Goal: Task Accomplishment & Management: Complete application form

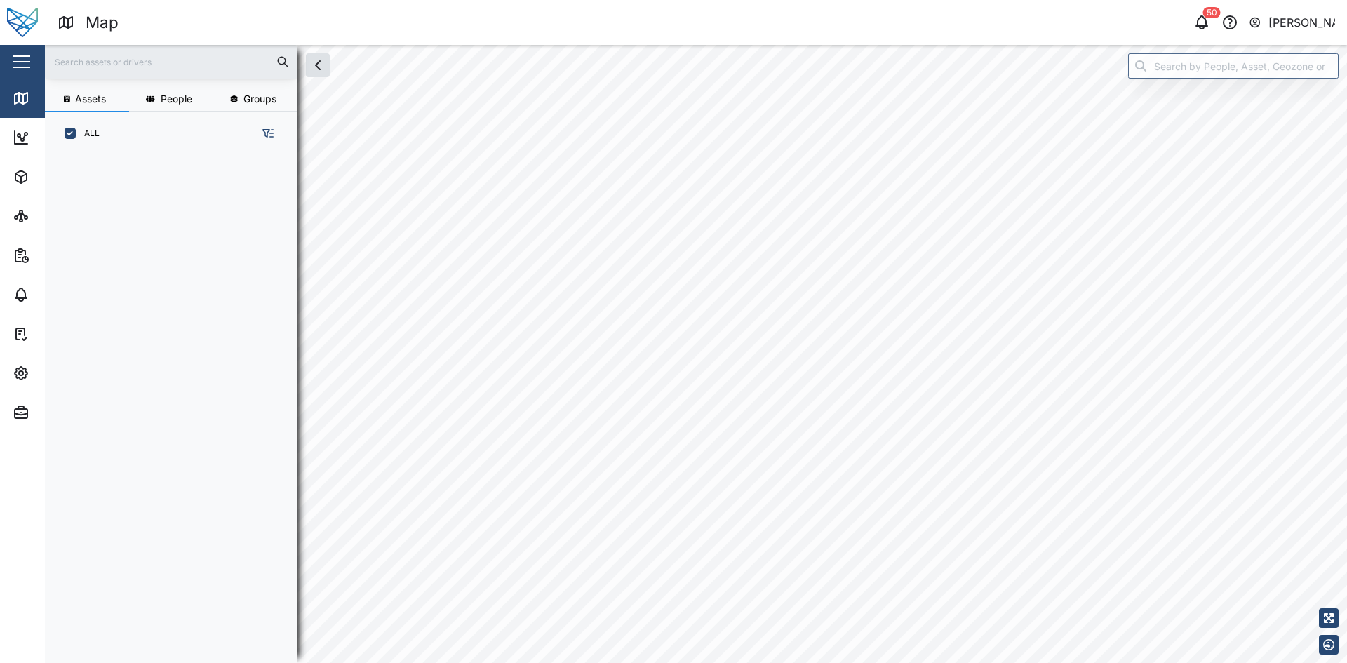
scroll to position [491, 220]
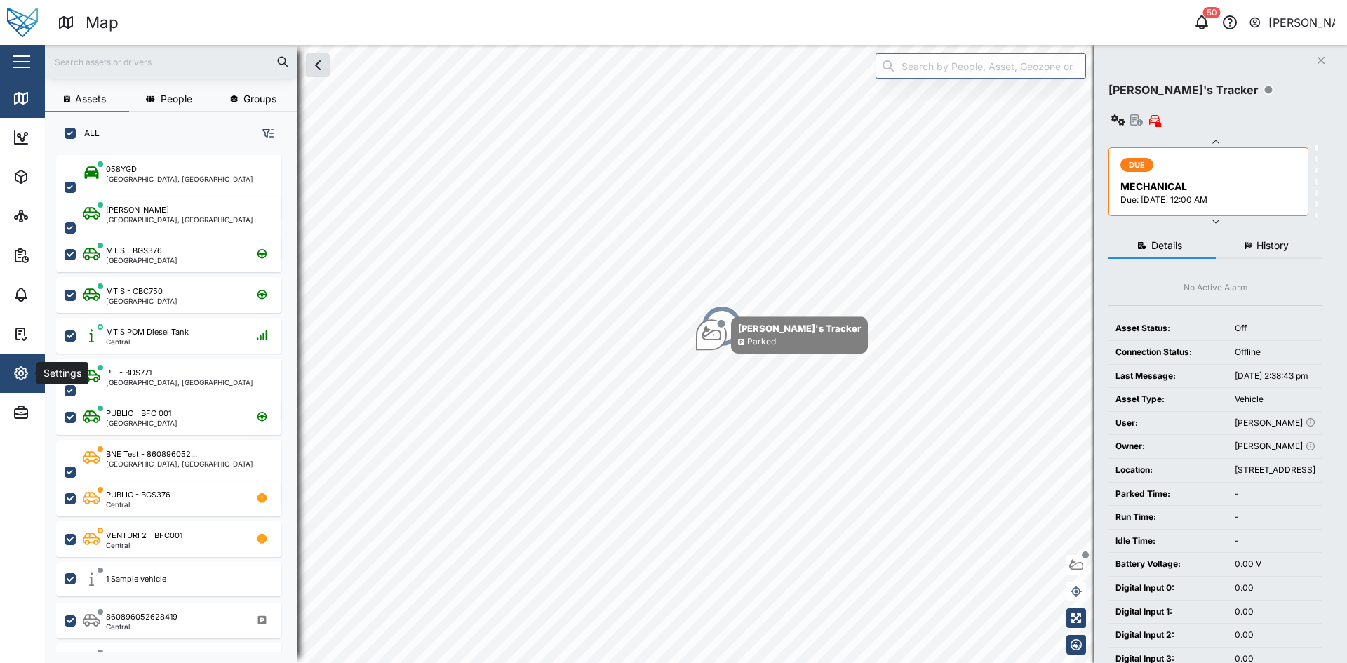
click at [13, 368] on icon "button" at bounding box center [21, 373] width 17 height 17
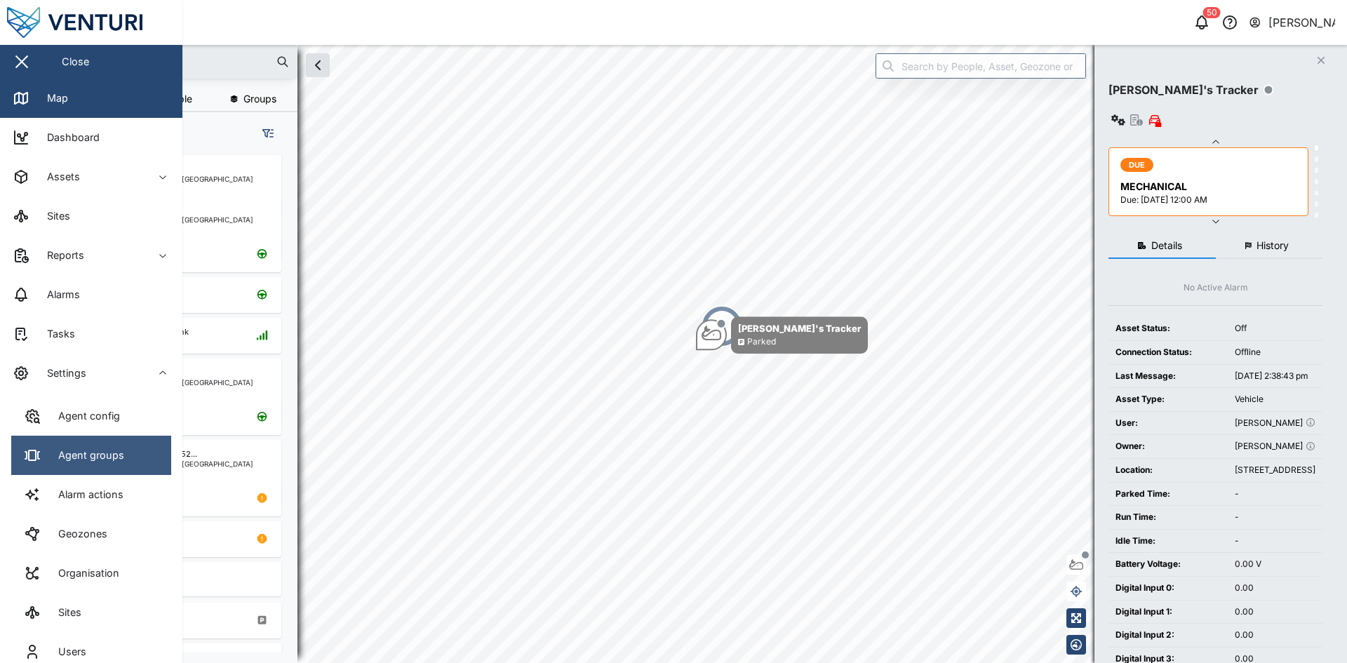
click at [69, 441] on link "Agent groups" at bounding box center [91, 455] width 160 height 39
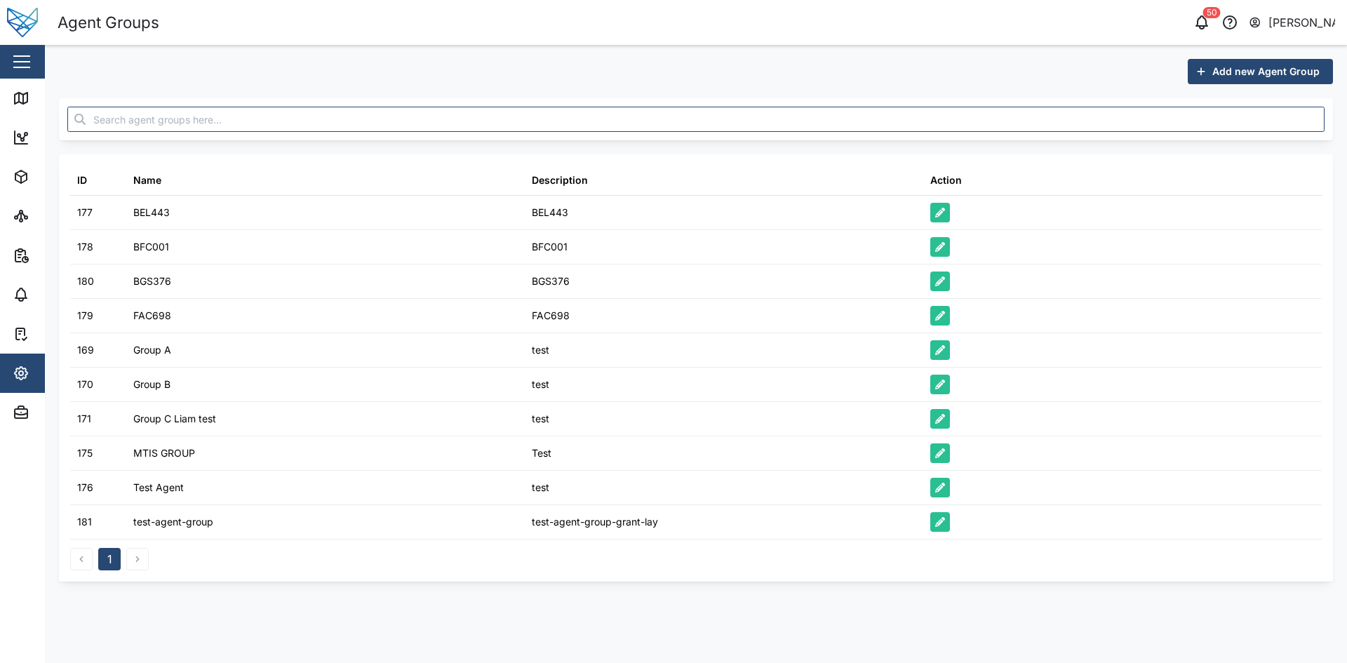
click at [1264, 77] on span "Add new Agent Group" at bounding box center [1265, 72] width 107 height 24
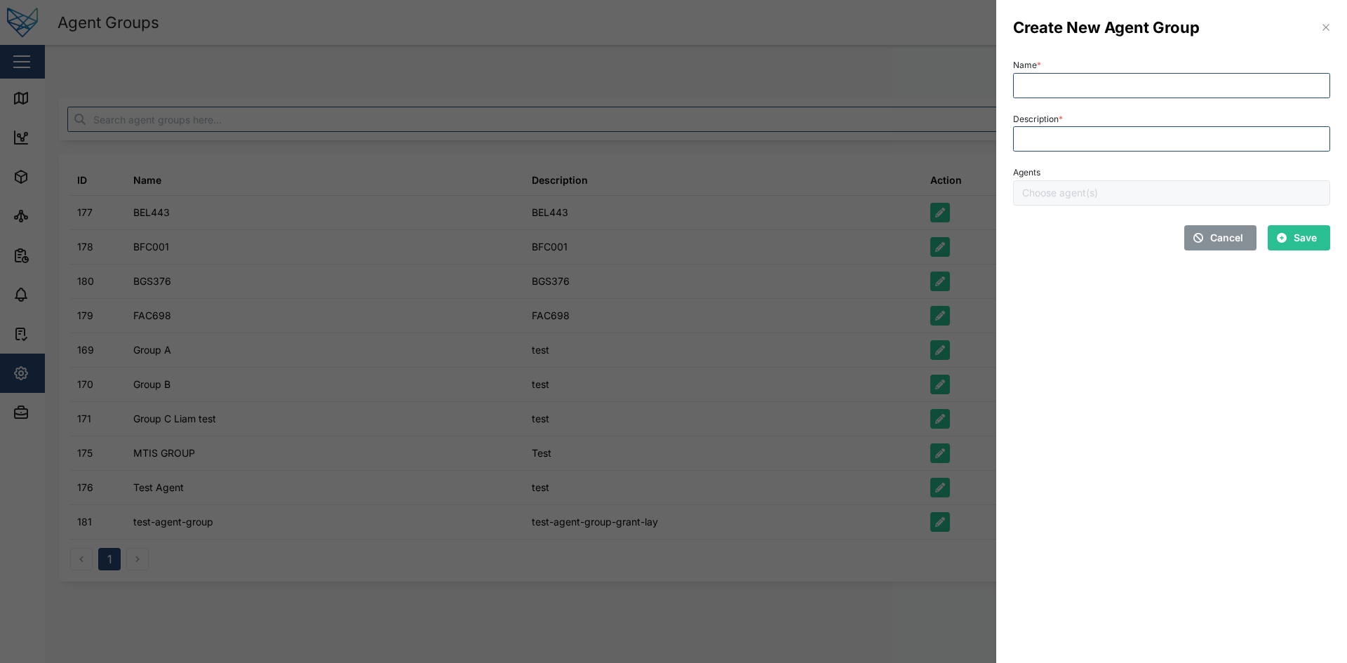
click at [1137, 197] on div "Agents" at bounding box center [1171, 184] width 317 height 43
click at [1111, 194] on input "Agents" at bounding box center [1143, 192] width 242 height 11
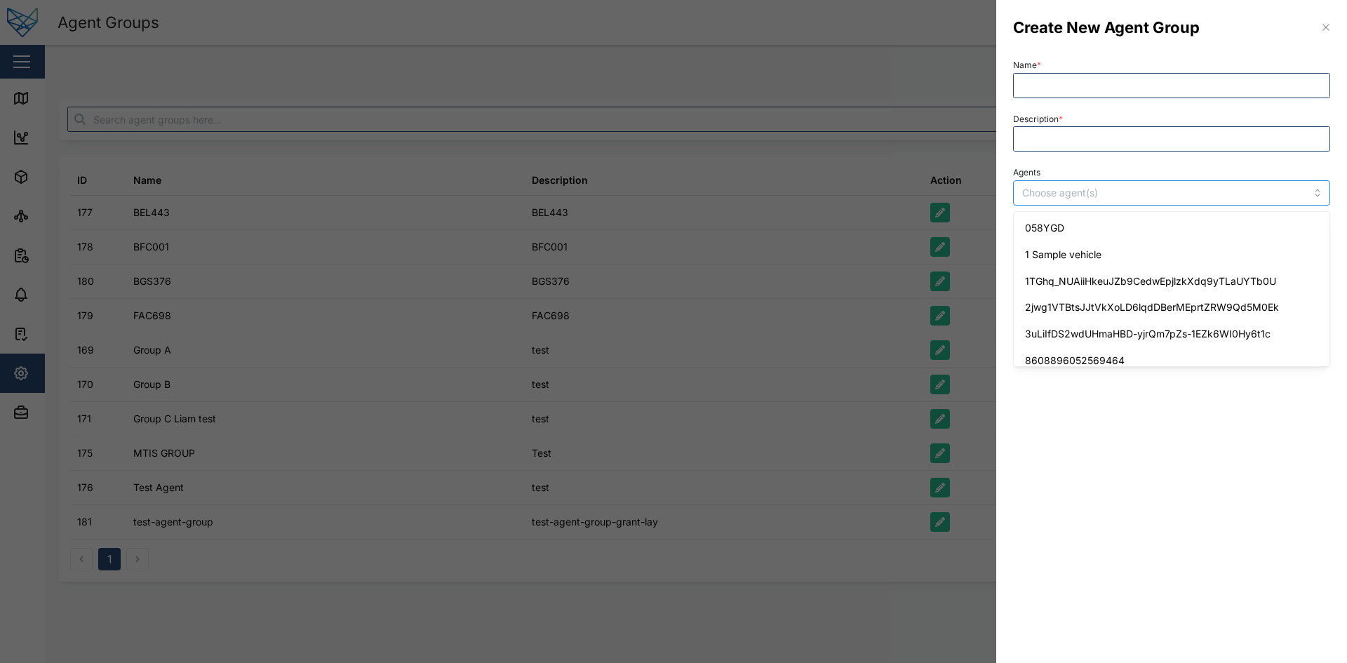
paste input "POM Yard Diesel Tank"
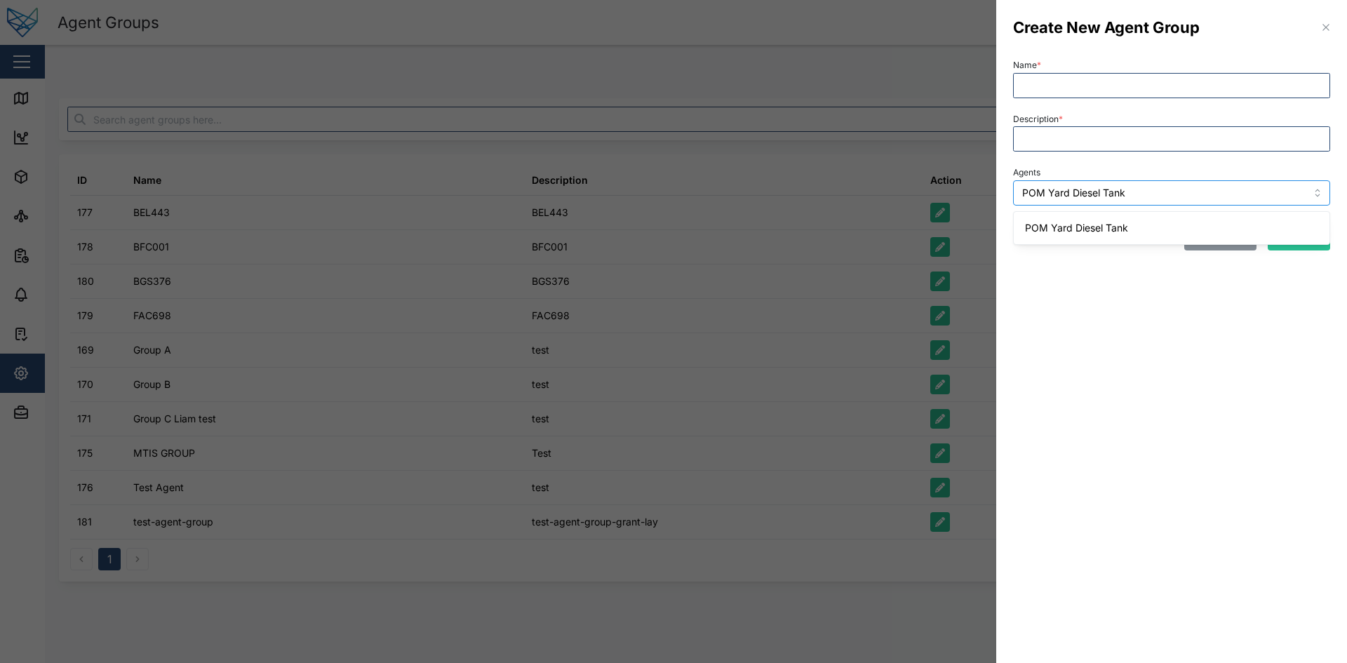
type input "POM Yard Diesel Tank"
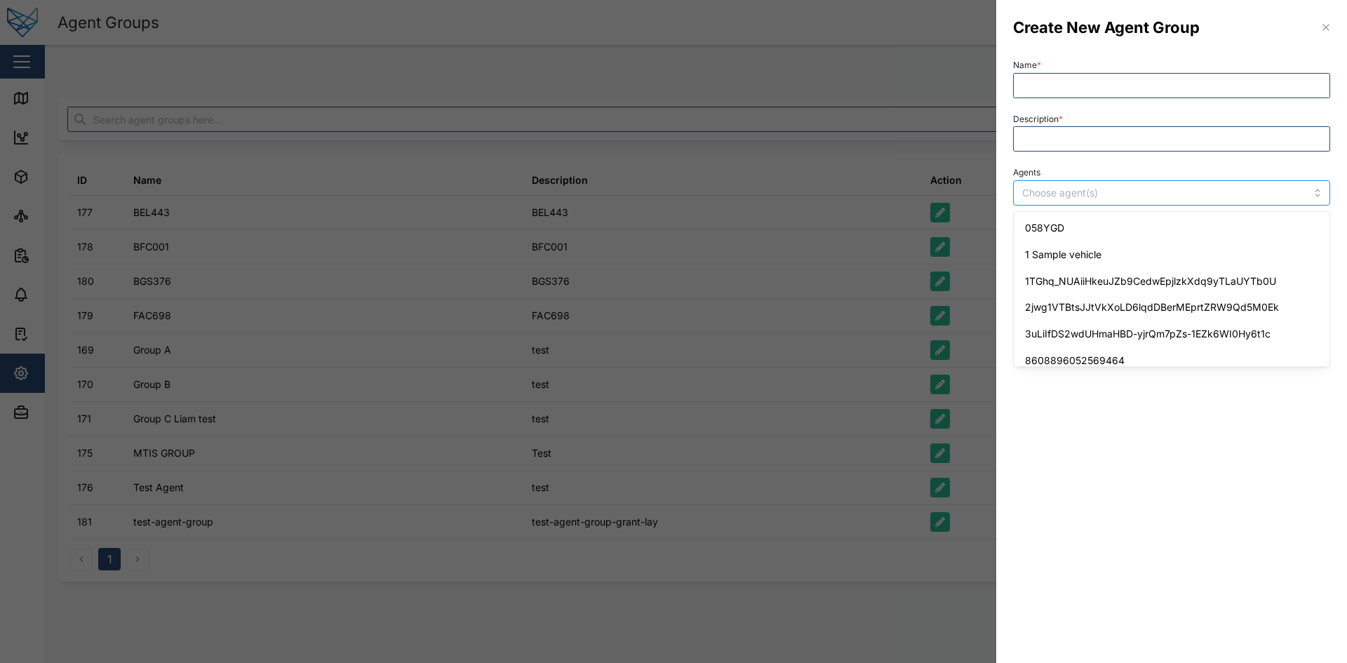
click at [1115, 188] on input "Agents" at bounding box center [1143, 192] width 242 height 11
paste input "CB62-E · AC79"
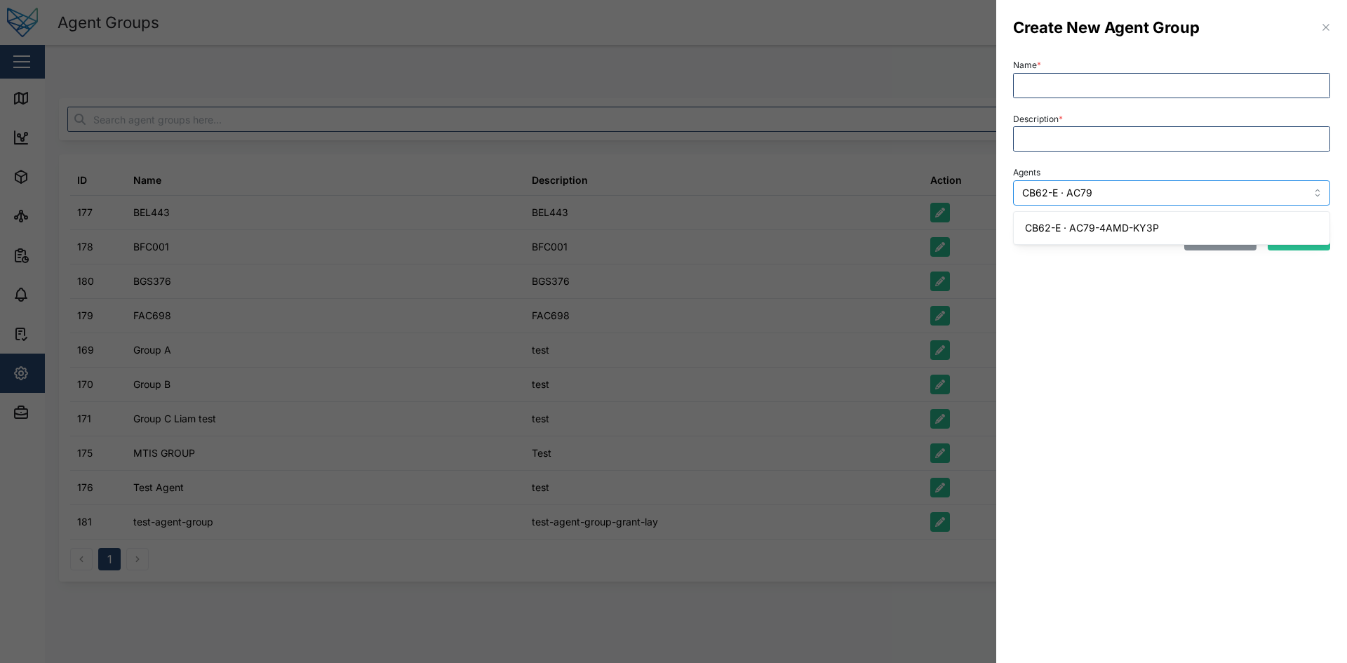
type input "CB62-E · AC79"
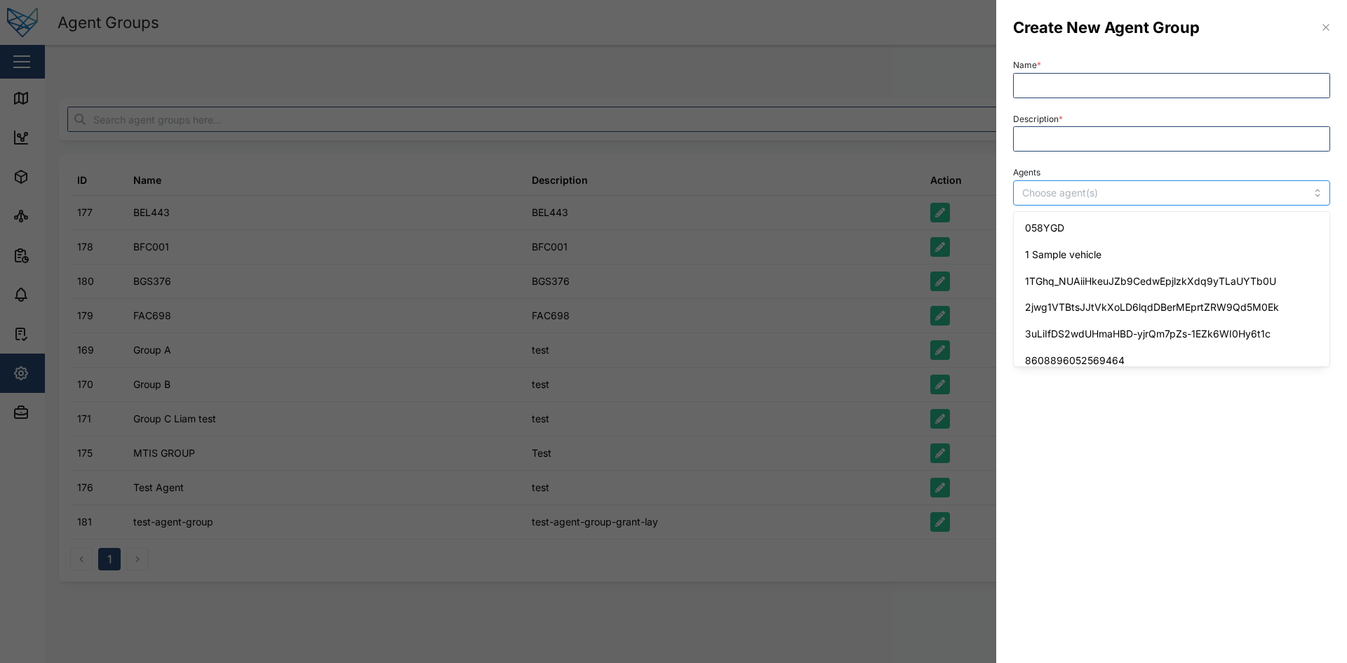
paste input "Brisbane Driveway"
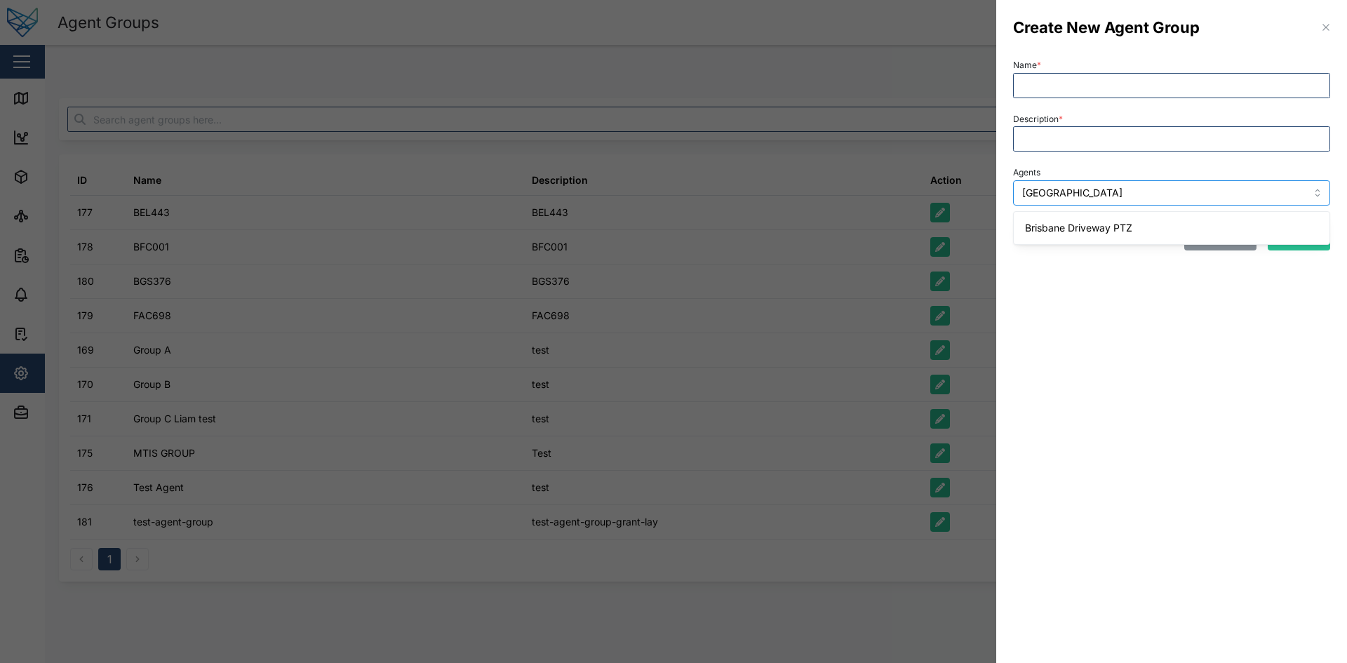
type input "Brisbane Driveway"
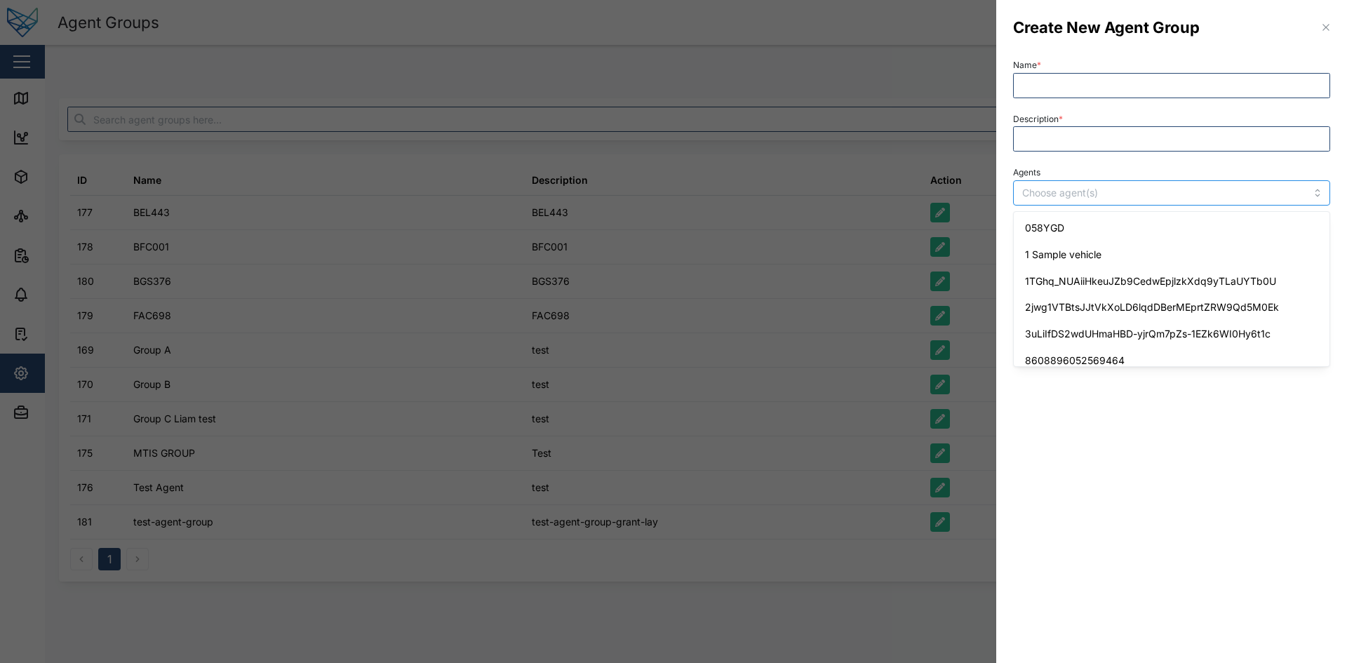
paste input "Office CD52"
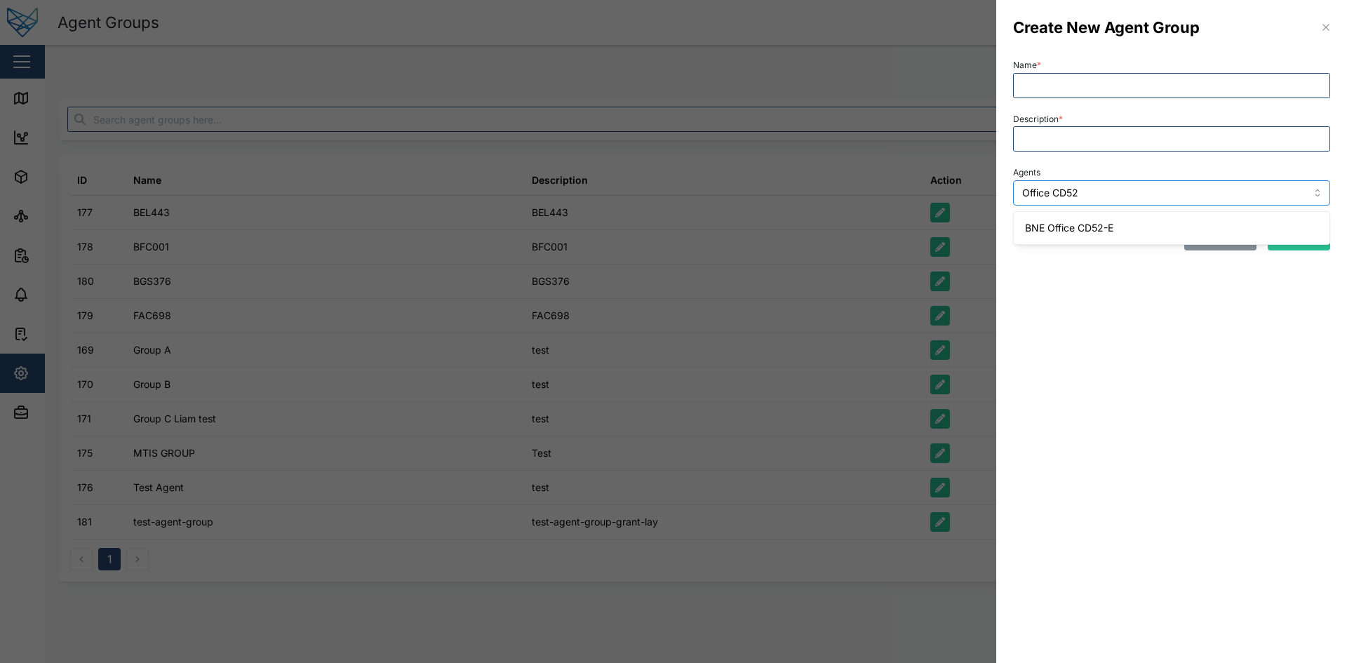
type input "Office CD52"
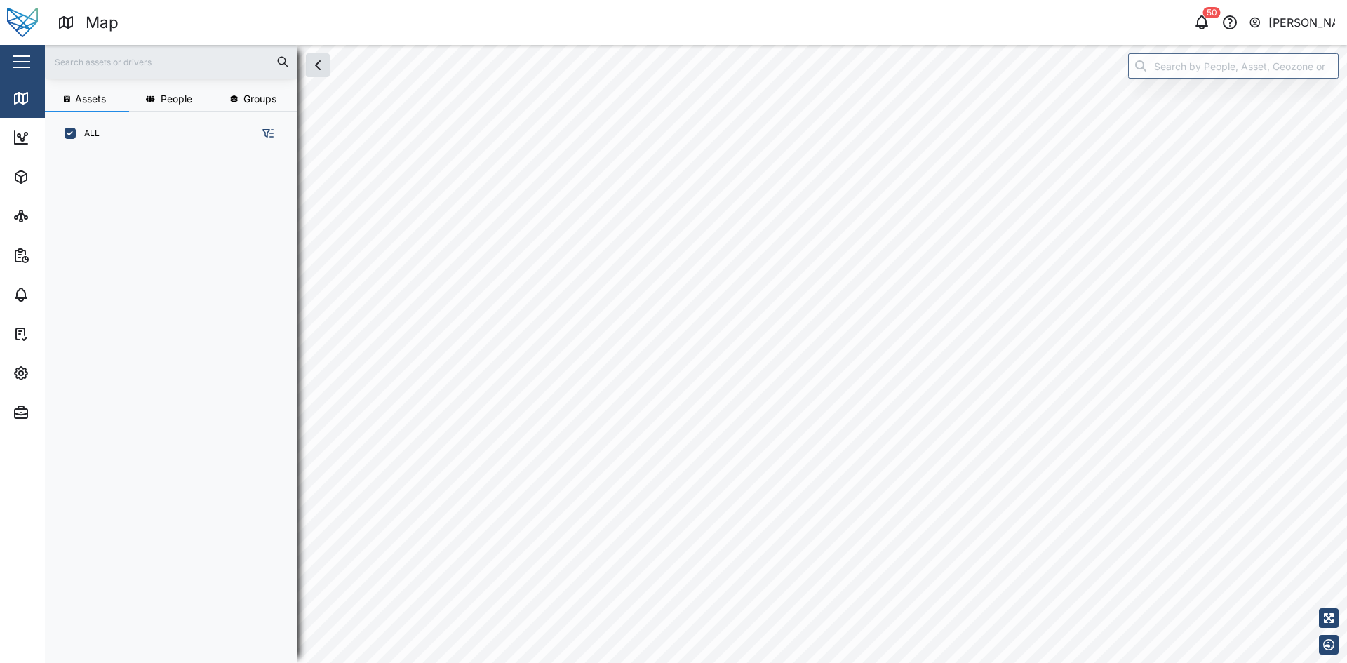
scroll to position [491, 220]
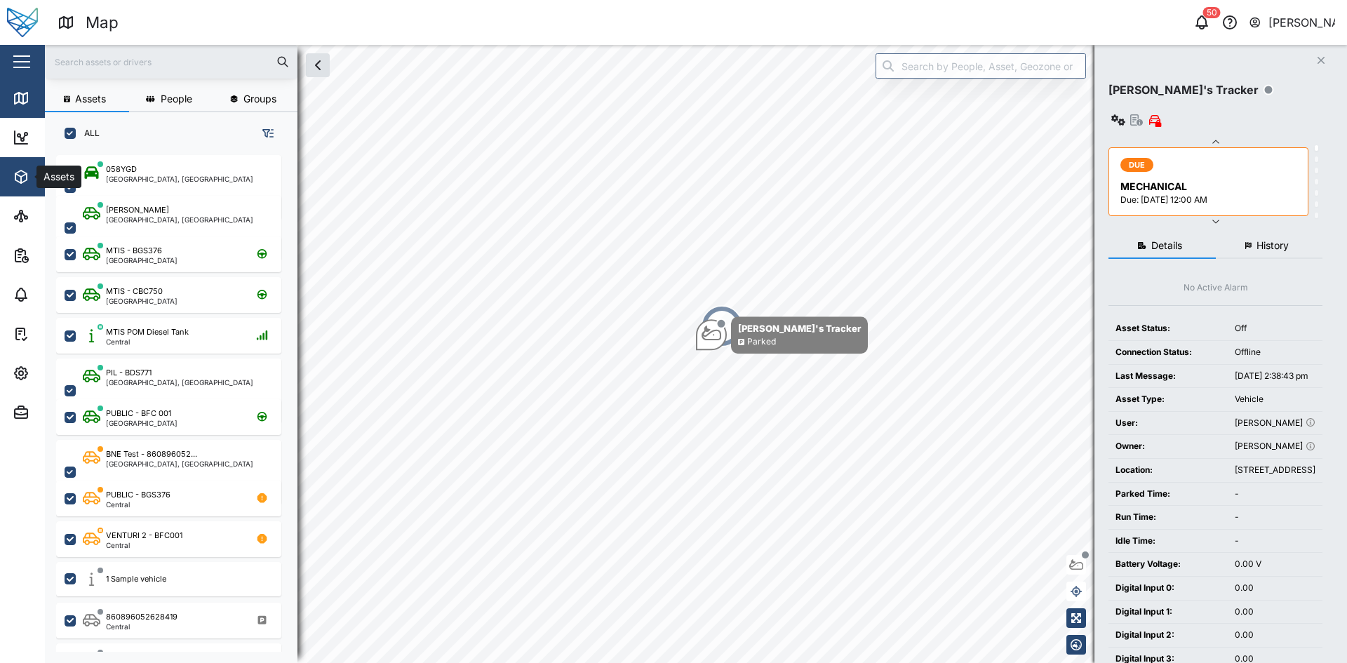
click at [15, 191] on span "Assets" at bounding box center [77, 176] width 128 height 39
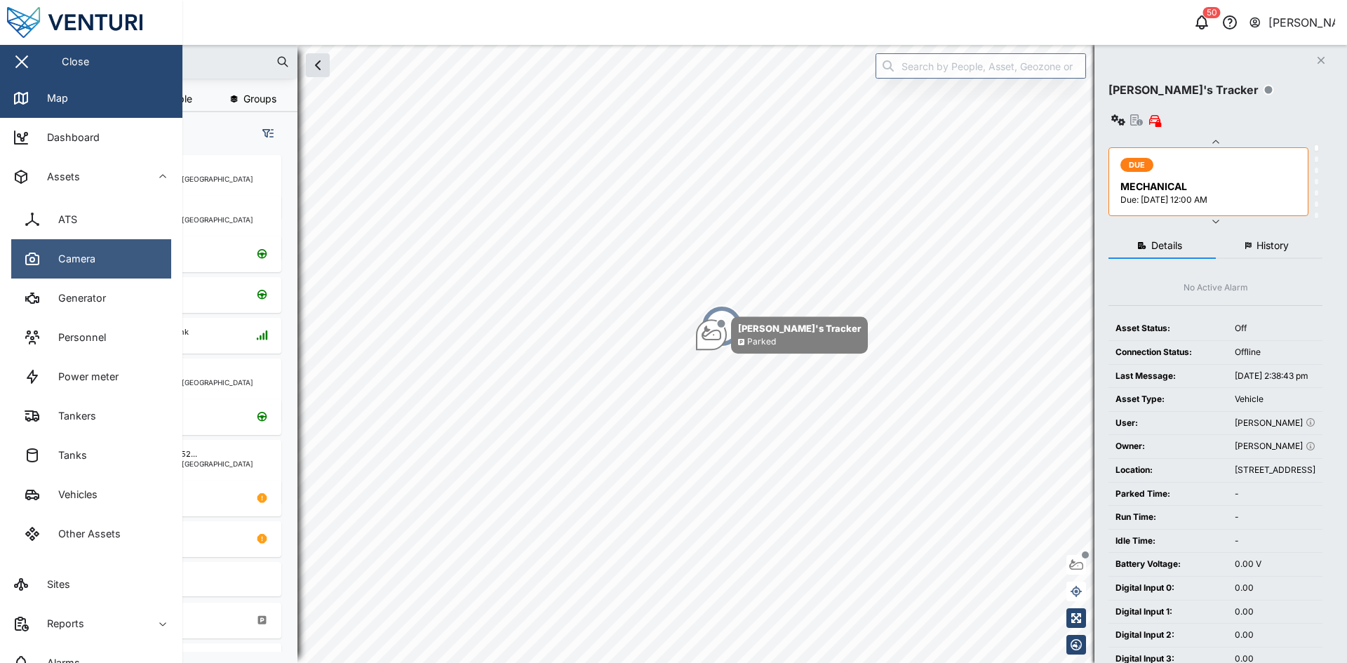
click at [76, 267] on div "Camera" at bounding box center [72, 258] width 48 height 15
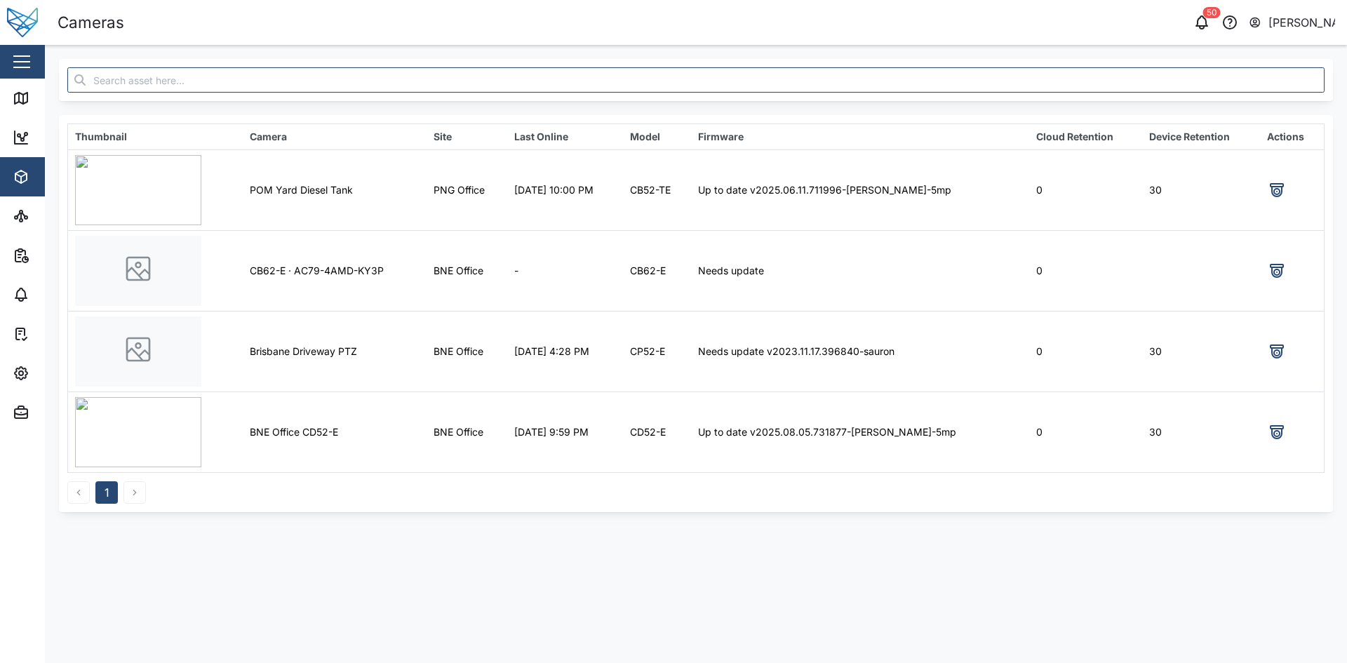
click at [260, 193] on td "POM Yard Diesel Tank" at bounding box center [335, 189] width 184 height 81
drag, startPoint x: 260, startPoint y: 193, endPoint x: 335, endPoint y: 190, distance: 75.8
click at [335, 190] on td "POM Yard Diesel Tank" at bounding box center [335, 189] width 184 height 81
copy td "POM Yard Diesel Tank"
click at [257, 270] on td "CB62-E · AC79-4AMD-KY3P" at bounding box center [335, 270] width 184 height 81
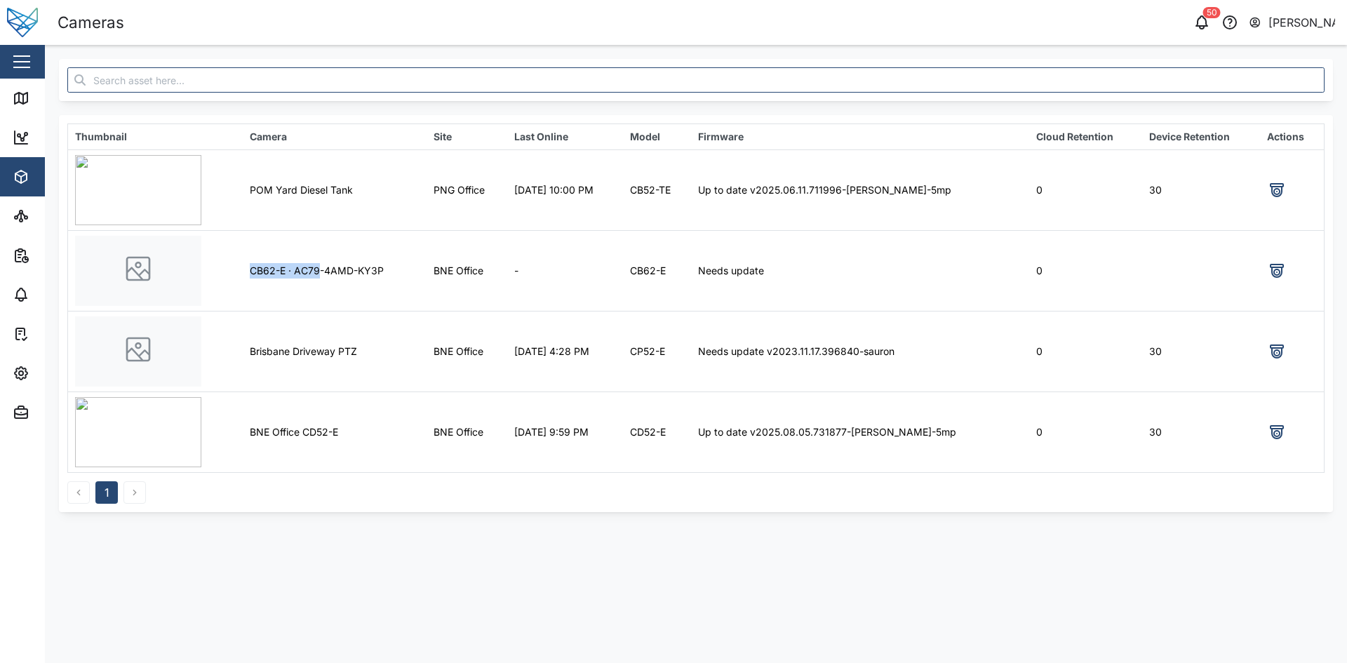
drag, startPoint x: 257, startPoint y: 270, endPoint x: 301, endPoint y: 269, distance: 43.5
click at [301, 269] on td "CB62-E · AC79-4AMD-KY3P" at bounding box center [335, 270] width 184 height 81
copy td "CB62-E · AC79"
click at [273, 353] on td "Brisbane Driveway PTZ" at bounding box center [335, 351] width 184 height 81
drag, startPoint x: 273, startPoint y: 353, endPoint x: 313, endPoint y: 354, distance: 40.0
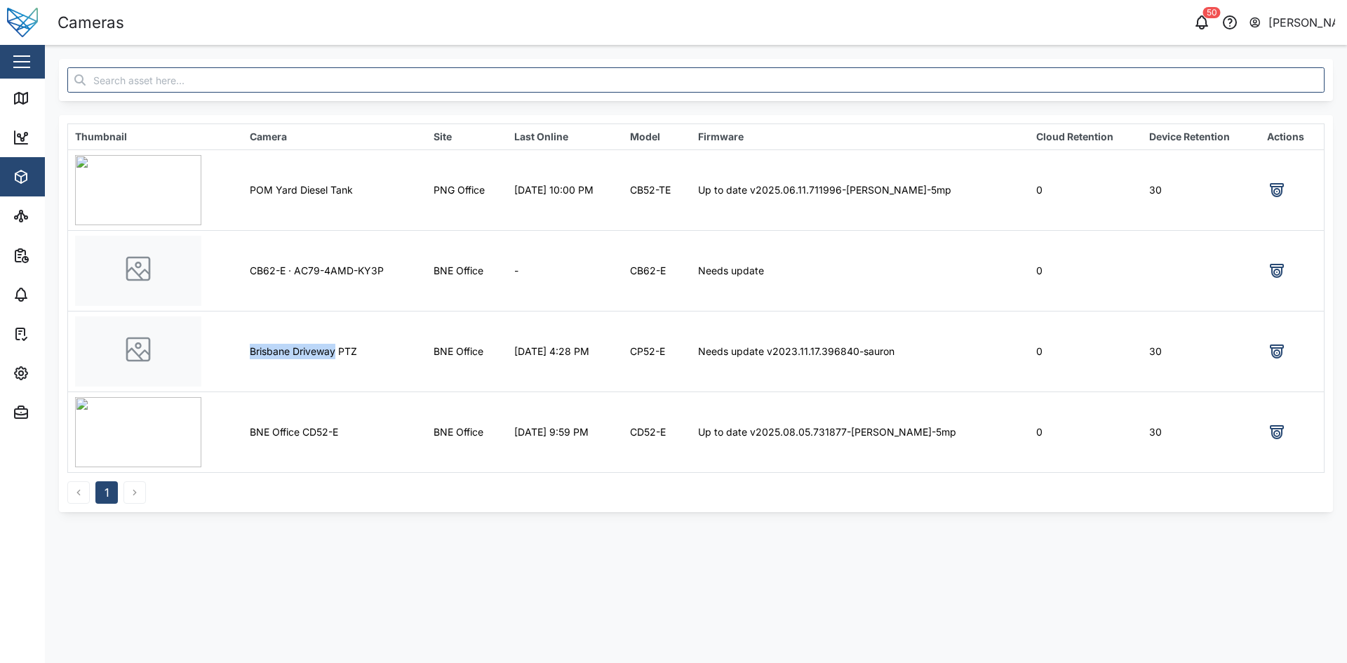
click at [313, 354] on td "Brisbane Driveway PTZ" at bounding box center [335, 351] width 184 height 81
copy td "Brisbane Driveway"
click at [278, 429] on td "BNE Office CD52-E" at bounding box center [335, 431] width 184 height 81
drag, startPoint x: 281, startPoint y: 428, endPoint x: 313, endPoint y: 428, distance: 31.6
click at [313, 428] on td "BNE Office CD52-E" at bounding box center [335, 431] width 184 height 81
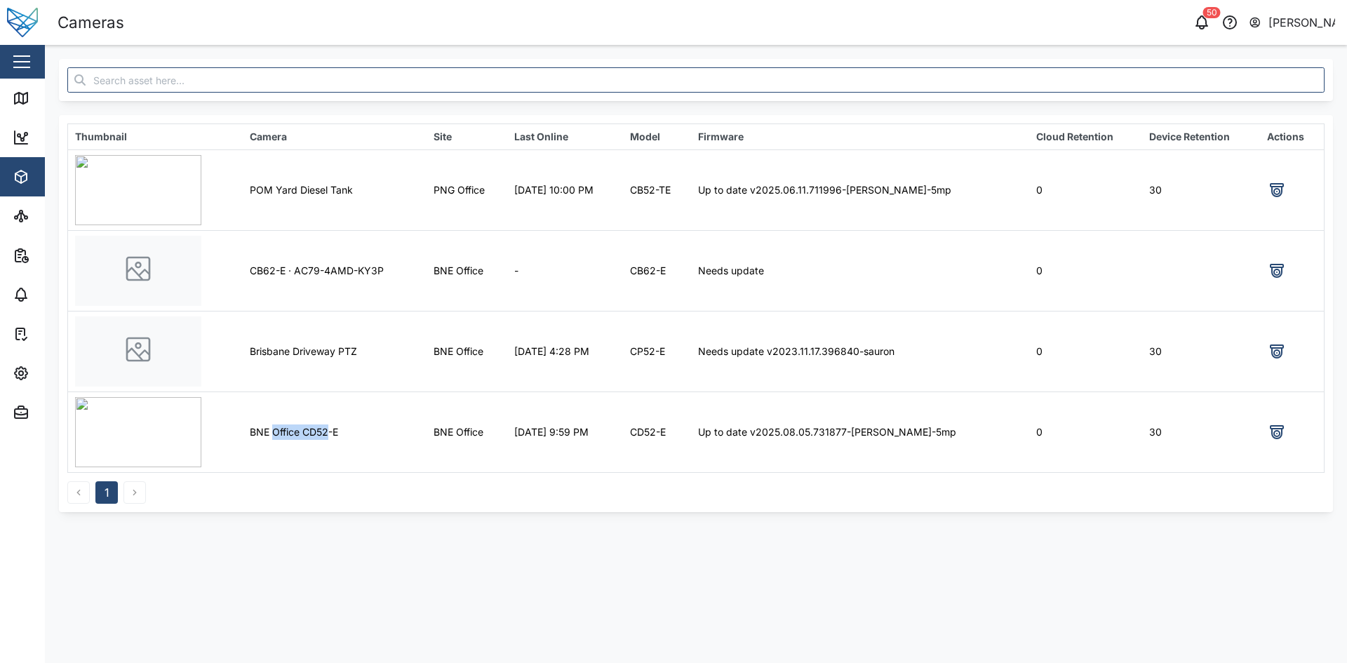
copy td "Office CD52"
